Goal: Task Accomplishment & Management: Complete application form

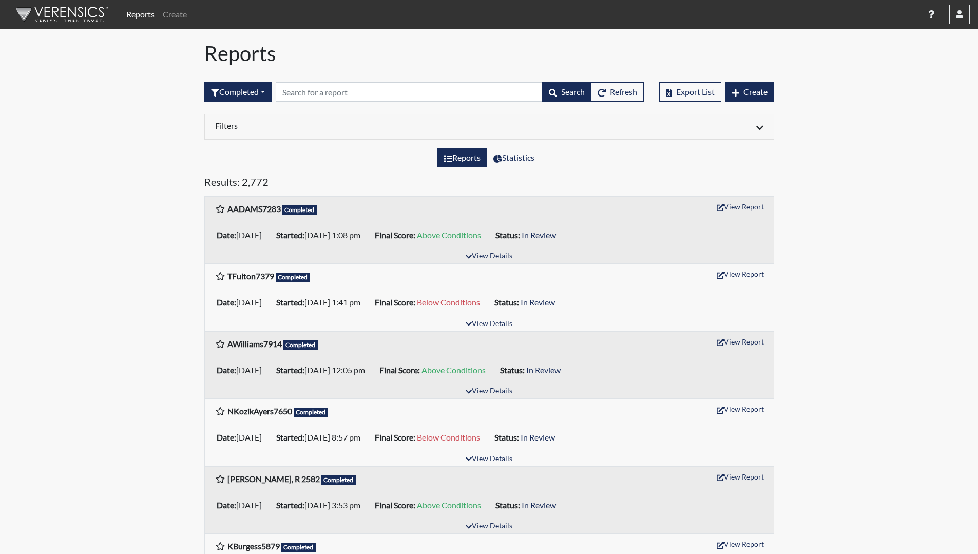
click at [884, 12] on div "Reports Create Help Center × Verensics Best Practices How to successfully use t…" at bounding box center [545, 14] width 847 height 21
click at [960, 12] on icon "button" at bounding box center [959, 14] width 7 height 8
click at [879, 138] on link "Sign Out" at bounding box center [856, 129] width 225 height 16
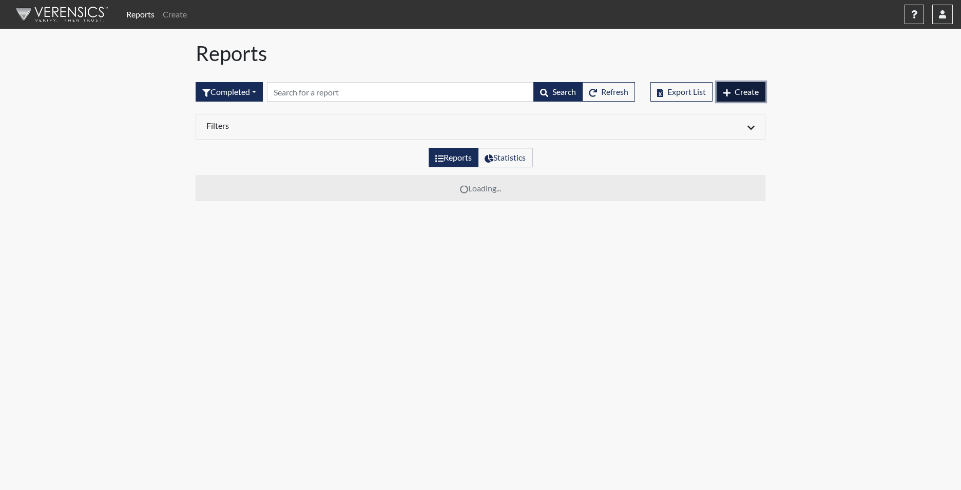
click at [745, 90] on span "Create" at bounding box center [746, 92] width 24 height 10
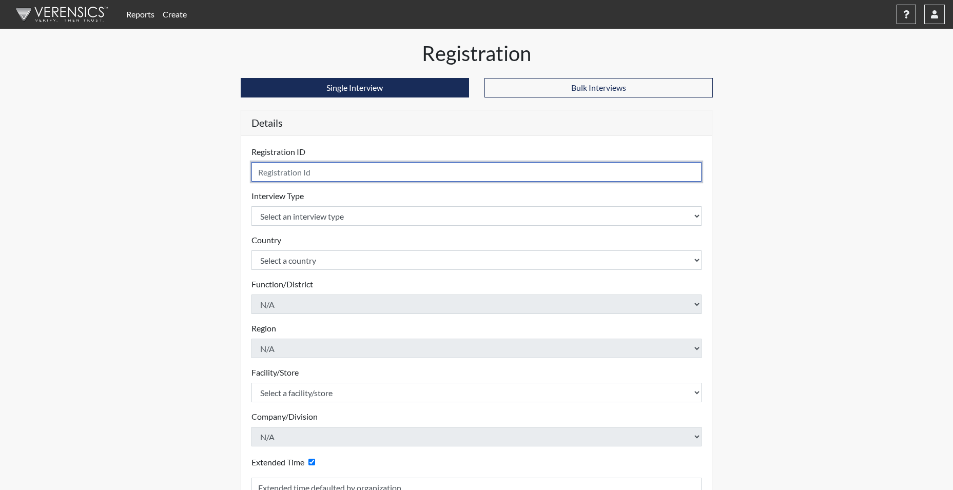
click at [313, 177] on input "text" at bounding box center [476, 172] width 451 height 20
type input "LALTMAN0205"
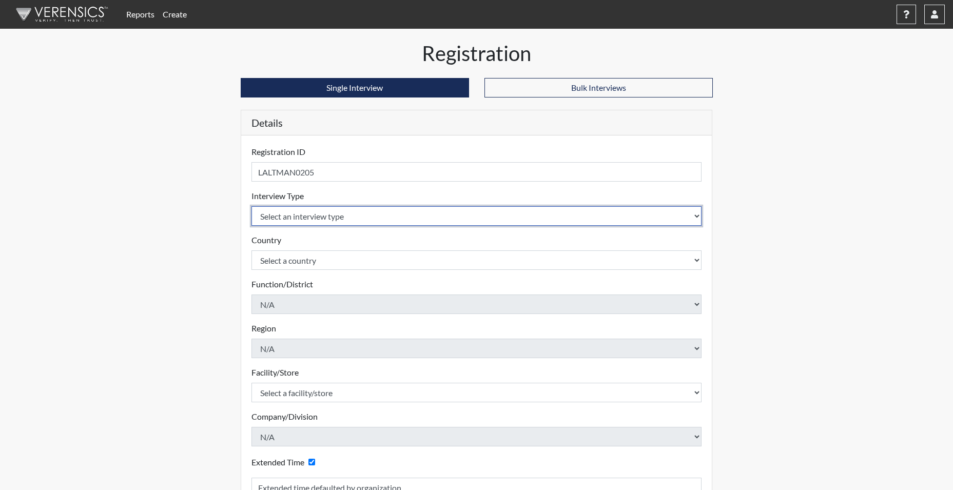
click at [300, 214] on select "Select an interview type Corrections Pre-Employment" at bounding box center [476, 216] width 451 height 20
select select "ff733e93-e1bf-11ea-9c9f-0eff0cf7eb8f"
click at [251, 206] on select "Select an interview type Corrections Pre-Employment" at bounding box center [476, 216] width 451 height 20
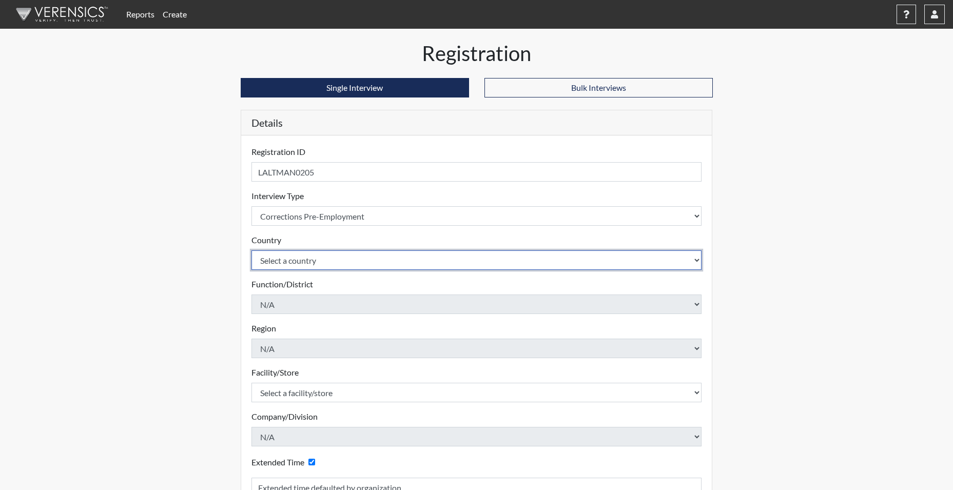
click at [288, 256] on select "Select a country [GEOGRAPHIC_DATA] [GEOGRAPHIC_DATA]" at bounding box center [476, 260] width 451 height 20
select select "united-states-of-[GEOGRAPHIC_DATA]"
click at [251, 250] on select "Select a country [GEOGRAPHIC_DATA] [GEOGRAPHIC_DATA]" at bounding box center [476, 260] width 451 height 20
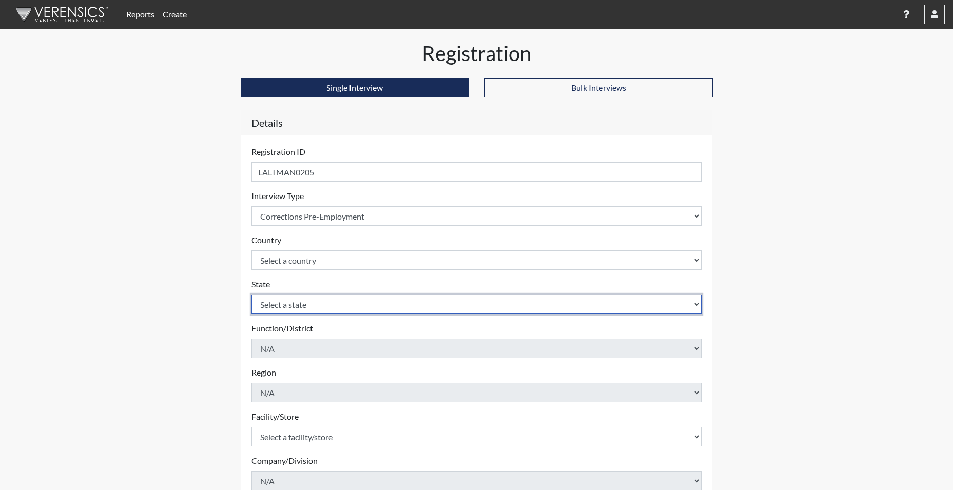
click at [293, 304] on select "Select a state [US_STATE] [US_STATE] [US_STATE] [US_STATE] [US_STATE] [US_STATE…" at bounding box center [476, 305] width 451 height 20
select select "SC"
click at [251, 295] on select "Select a state [US_STATE] [US_STATE] [US_STATE] [US_STATE] [US_STATE] [US_STATE…" at bounding box center [476, 305] width 451 height 20
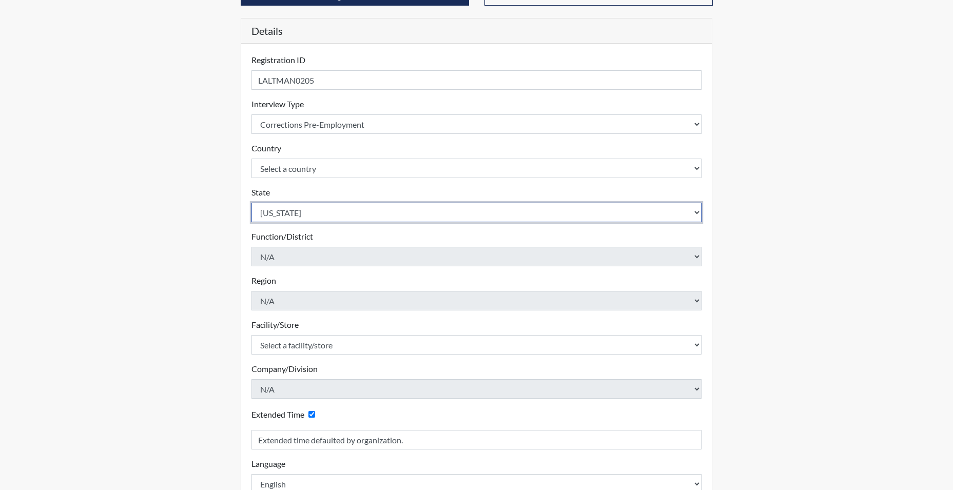
scroll to position [103, 0]
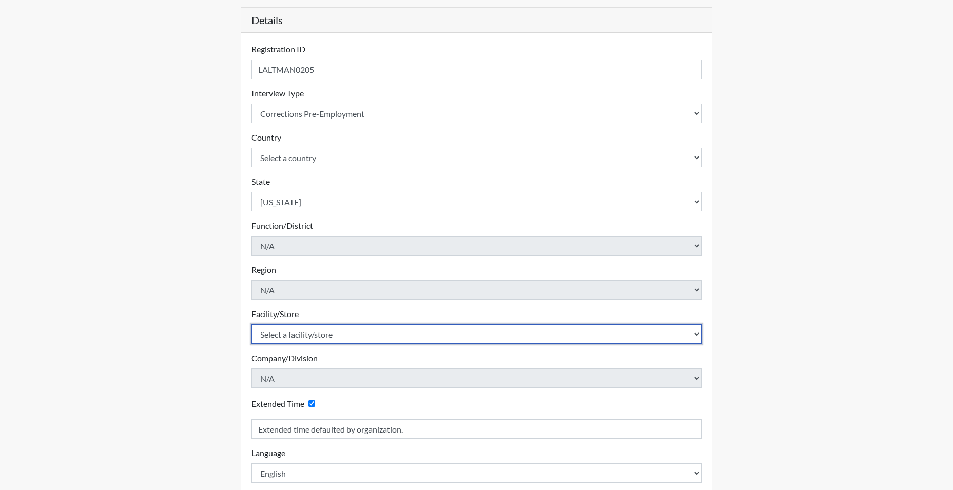
click at [299, 332] on select "Select a facility/store [GEOGRAPHIC_DATA] CI Broad River CI [PERSON_NAME] CI Di…" at bounding box center [476, 334] width 451 height 20
select select "e94c7925-c7cb-48ed-86f9-8be77b117e87"
click at [251, 324] on select "Select a facility/store [GEOGRAPHIC_DATA] CI Broad River CI [PERSON_NAME] CI Di…" at bounding box center [476, 334] width 451 height 20
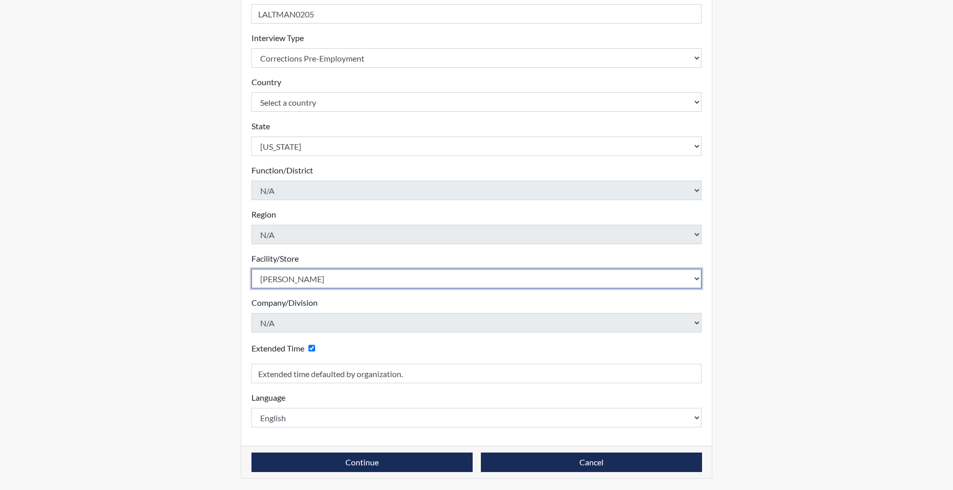
scroll to position [159, 0]
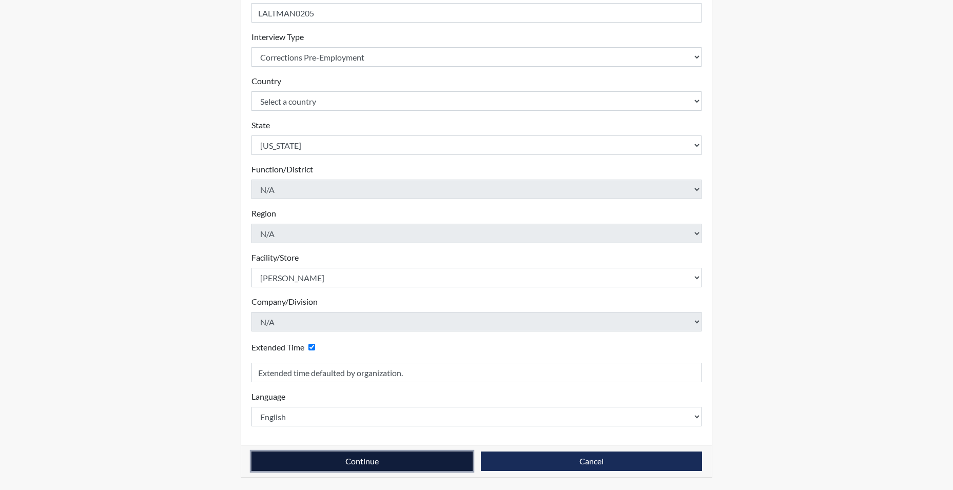
click at [365, 466] on button "Continue" at bounding box center [361, 462] width 221 height 20
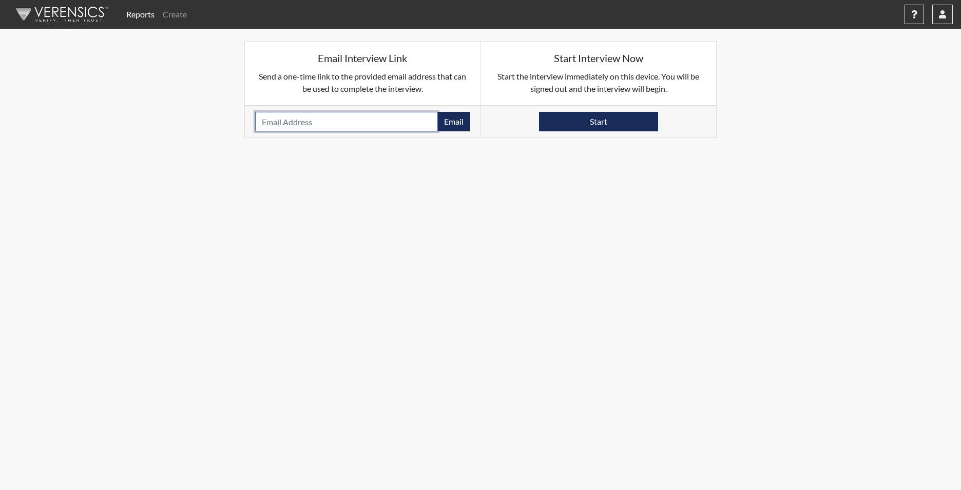
click at [305, 123] on input "email" at bounding box center [346, 122] width 183 height 20
paste input "[EMAIL_ADDRESS][DOMAIN_NAME]"
type input "[EMAIL_ADDRESS][DOMAIN_NAME]"
click at [455, 116] on button "Email" at bounding box center [453, 122] width 33 height 20
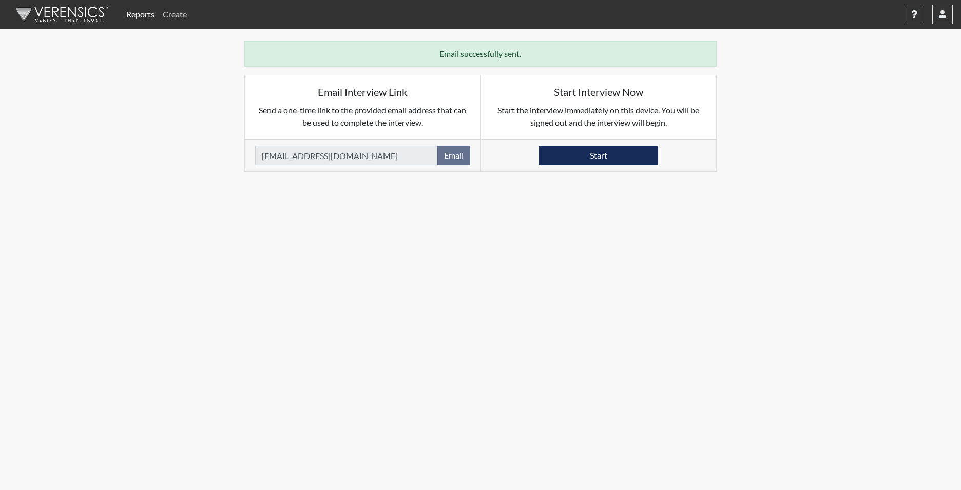
click at [175, 15] on link "Create" at bounding box center [175, 14] width 32 height 21
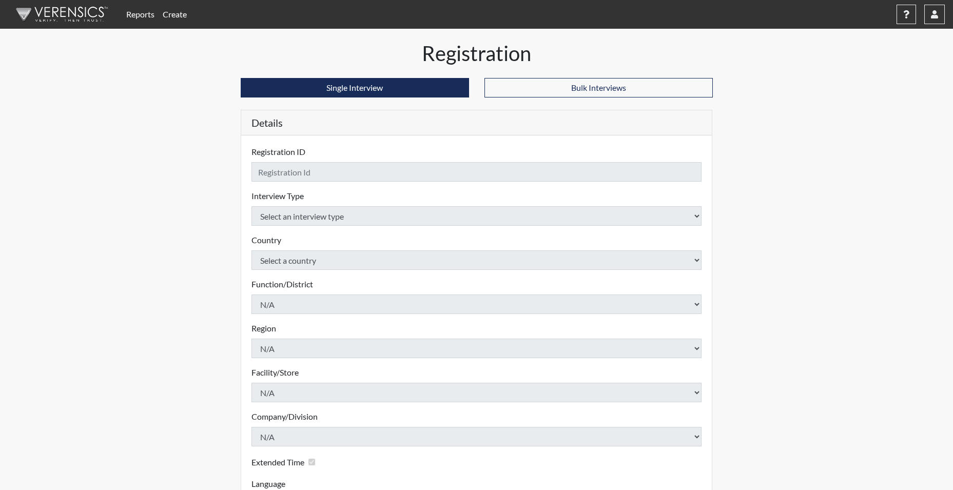
checkbox input "true"
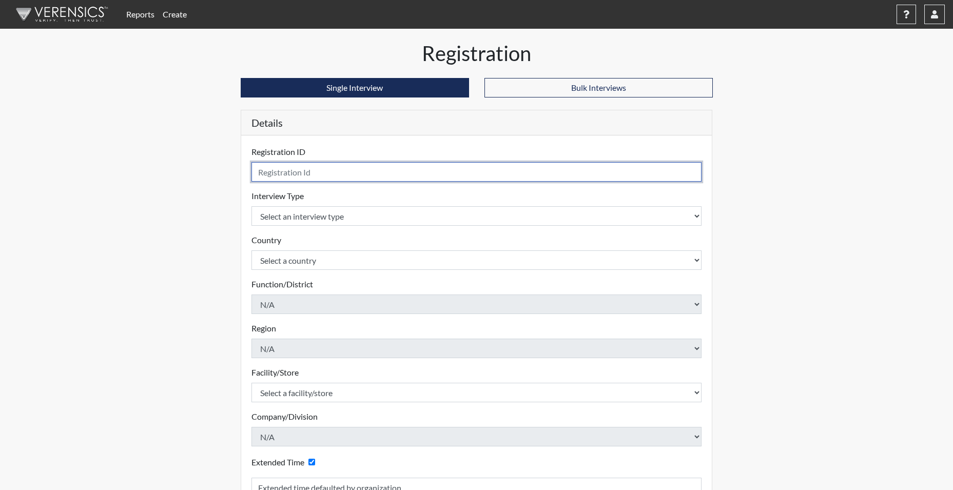
click at [295, 173] on input "text" at bounding box center [476, 172] width 451 height 20
type input "SPOWELL0852"
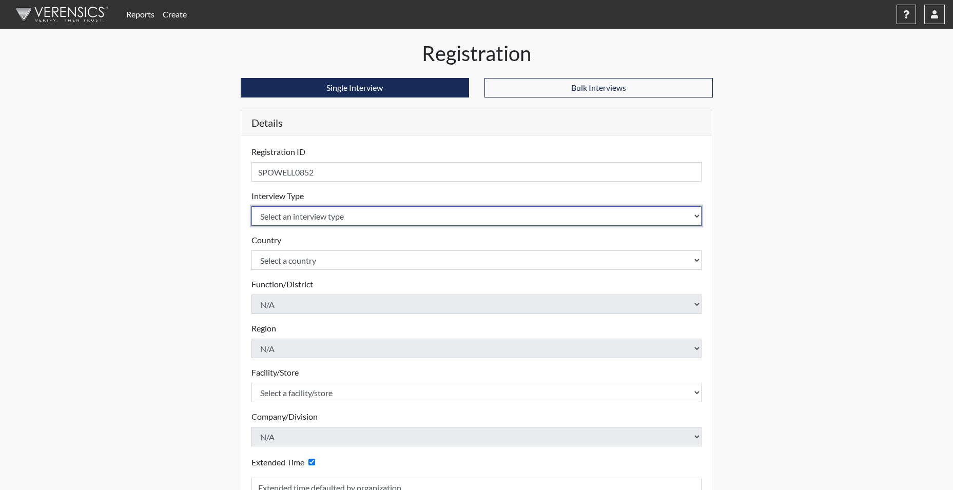
click at [305, 219] on select "Select an interview type Corrections Pre-Employment" at bounding box center [476, 216] width 451 height 20
select select "ff733e93-e1bf-11ea-9c9f-0eff0cf7eb8f"
click at [251, 206] on select "Select an interview type Corrections Pre-Employment" at bounding box center [476, 216] width 451 height 20
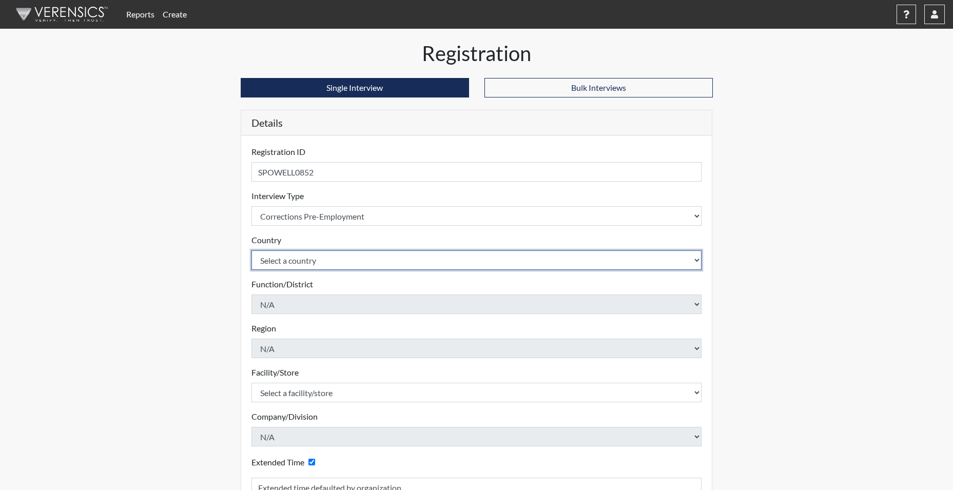
click at [308, 264] on select "Select a country [GEOGRAPHIC_DATA] [GEOGRAPHIC_DATA]" at bounding box center [476, 260] width 451 height 20
select select "united-states-of-[GEOGRAPHIC_DATA]"
click at [251, 250] on select "Select a country [GEOGRAPHIC_DATA] [GEOGRAPHIC_DATA]" at bounding box center [476, 260] width 451 height 20
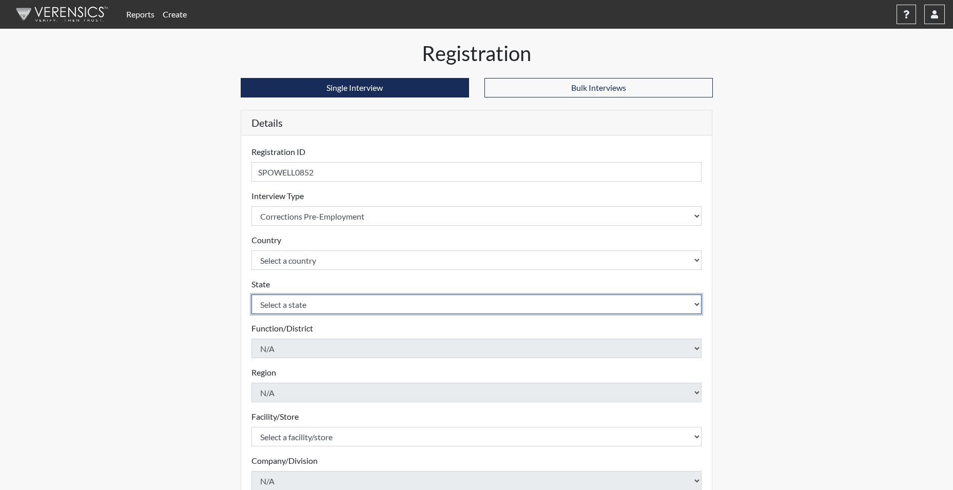
click at [305, 307] on select "Select a state [US_STATE] [US_STATE] [US_STATE] [US_STATE] [US_STATE] [US_STATE…" at bounding box center [476, 305] width 451 height 20
click at [251, 295] on select "Select a state [US_STATE] [US_STATE] [US_STATE] [US_STATE] [US_STATE] [US_STATE…" at bounding box center [476, 305] width 451 height 20
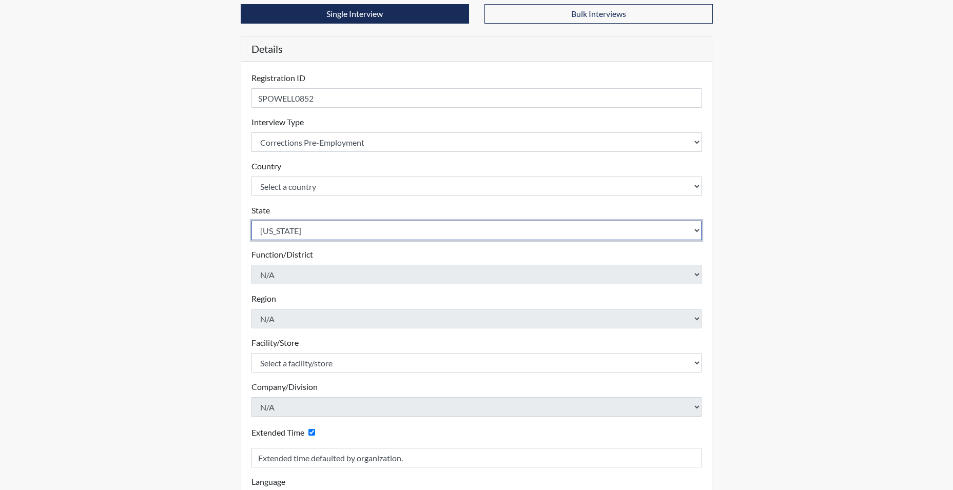
scroll to position [154, 0]
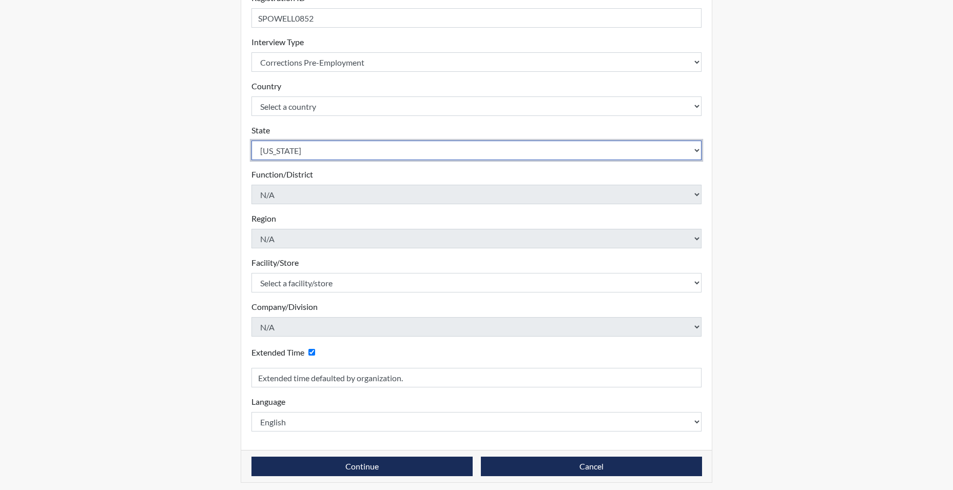
click at [294, 154] on select "Select a state [US_STATE] [US_STATE] [US_STATE] [US_STATE] [US_STATE] [US_STATE…" at bounding box center [476, 151] width 451 height 20
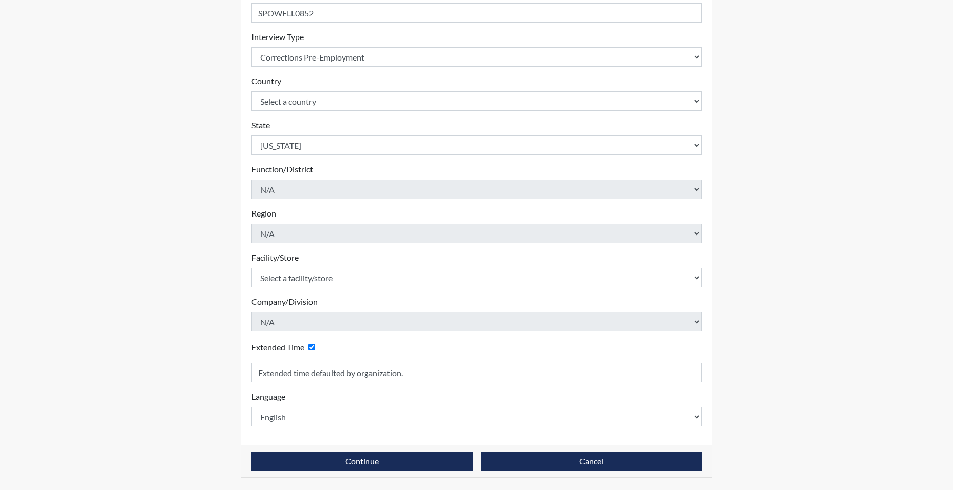
click at [273, 123] on div "State Select a state [US_STATE] [US_STATE] [US_STATE] [US_STATE] [US_STATE] [US…" at bounding box center [476, 137] width 451 height 36
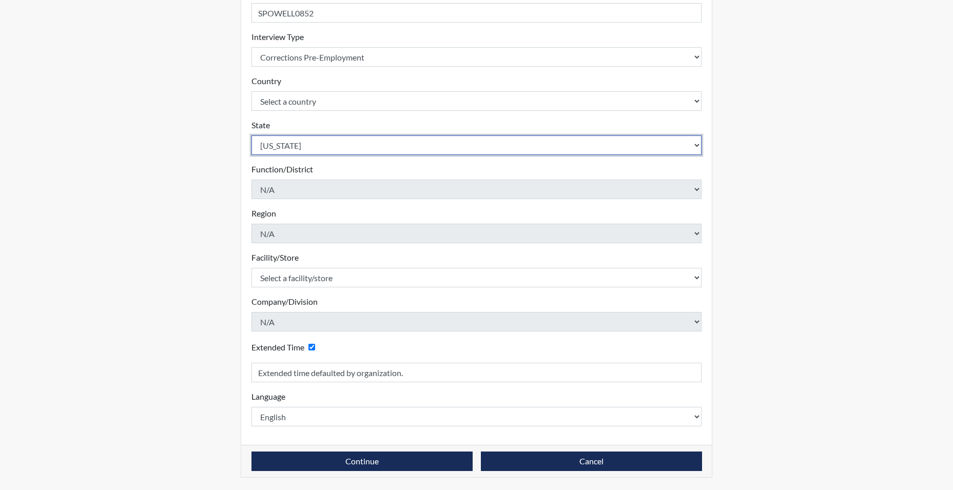
click at [278, 144] on select "Select a state [US_STATE] [US_STATE] [US_STATE] [US_STATE] [US_STATE] [US_STATE…" at bounding box center [476, 145] width 451 height 20
click at [299, 142] on select "Select a state [US_STATE] [US_STATE] [US_STATE] [US_STATE] [US_STATE] [US_STATE…" at bounding box center [476, 145] width 451 height 20
select select "SC"
click at [251, 135] on select "Select a state [US_STATE] [US_STATE] [US_STATE] [US_STATE] [US_STATE] [US_STATE…" at bounding box center [476, 145] width 451 height 20
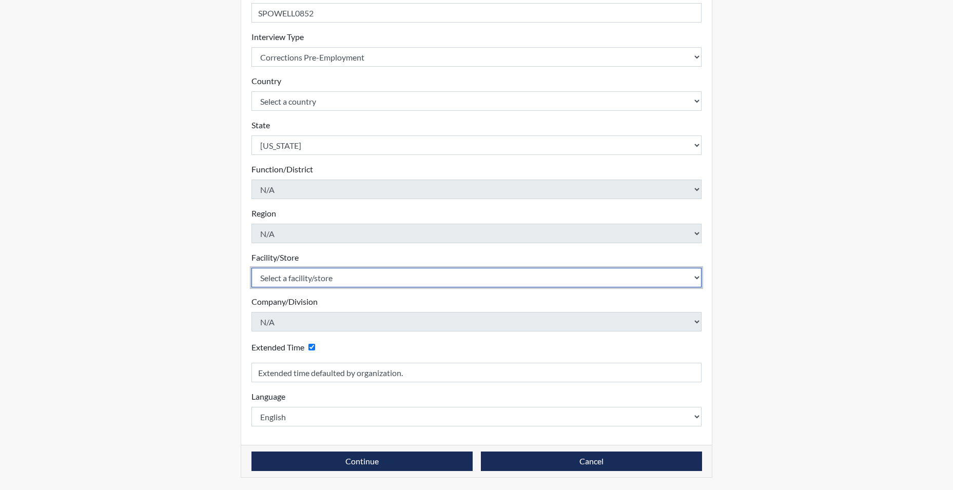
click at [279, 277] on select "Select a facility/store [GEOGRAPHIC_DATA] CI Broad River CI [PERSON_NAME] CI Di…" at bounding box center [476, 278] width 451 height 20
select select "d8fafbfe-3542-4e25-ab93-af3ea1b41fa7"
click at [251, 268] on select "Select a facility/store [GEOGRAPHIC_DATA] CI Broad River CI [PERSON_NAME] CI Di…" at bounding box center [476, 278] width 451 height 20
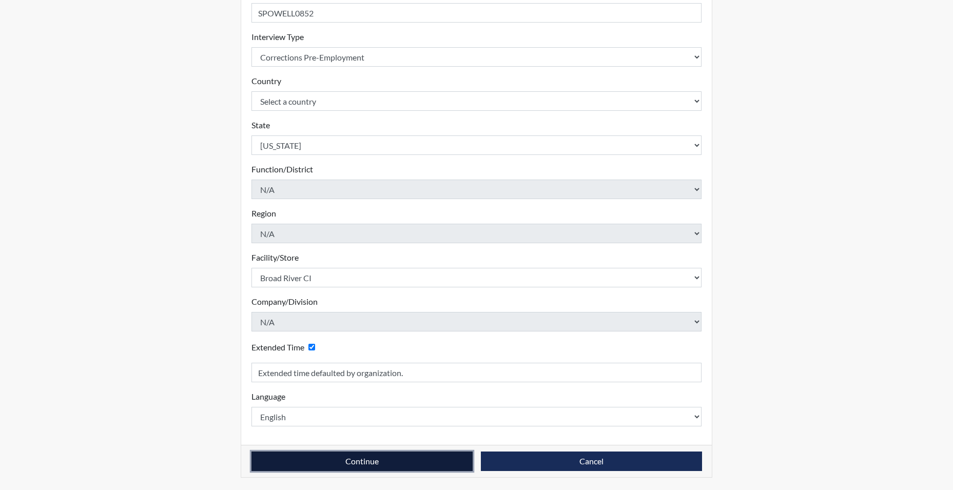
click at [304, 457] on button "Continue" at bounding box center [361, 462] width 221 height 20
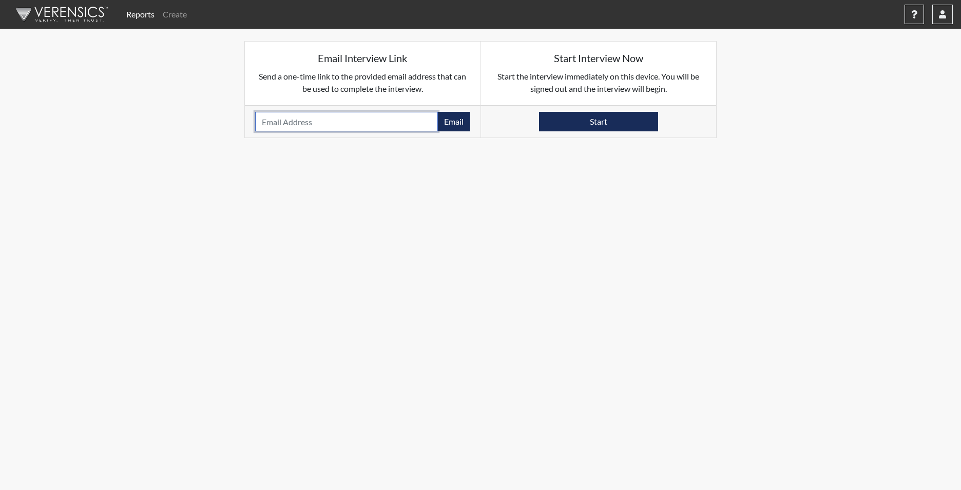
click at [279, 120] on input "email" at bounding box center [346, 122] width 183 height 20
paste input "[EMAIL_ADDRESS][DOMAIN_NAME]"
type input "[EMAIL_ADDRESS][DOMAIN_NAME]"
click at [455, 125] on button "Email" at bounding box center [453, 122] width 33 height 20
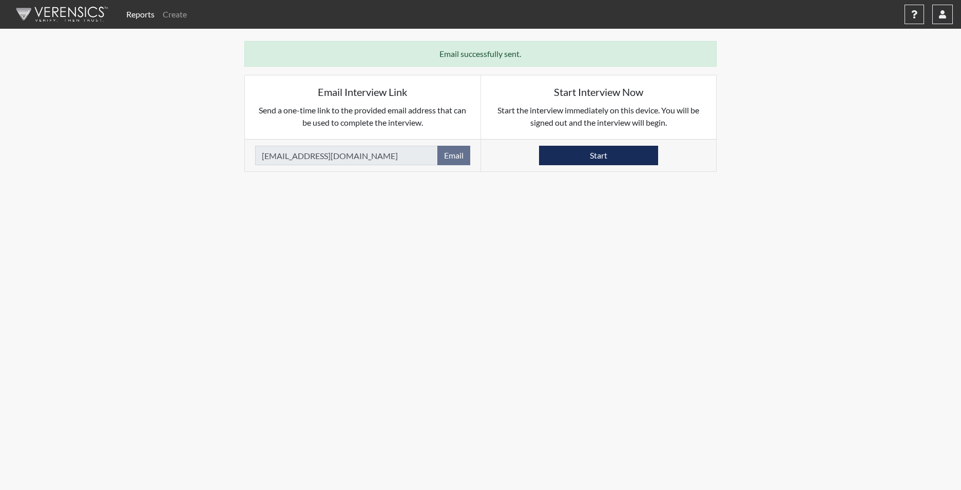
click at [730, 220] on body "Reports Create Help Center × Verensics Best Practices How to successfully use t…" at bounding box center [480, 245] width 961 height 490
